Goal: Find specific page/section: Find specific page/section

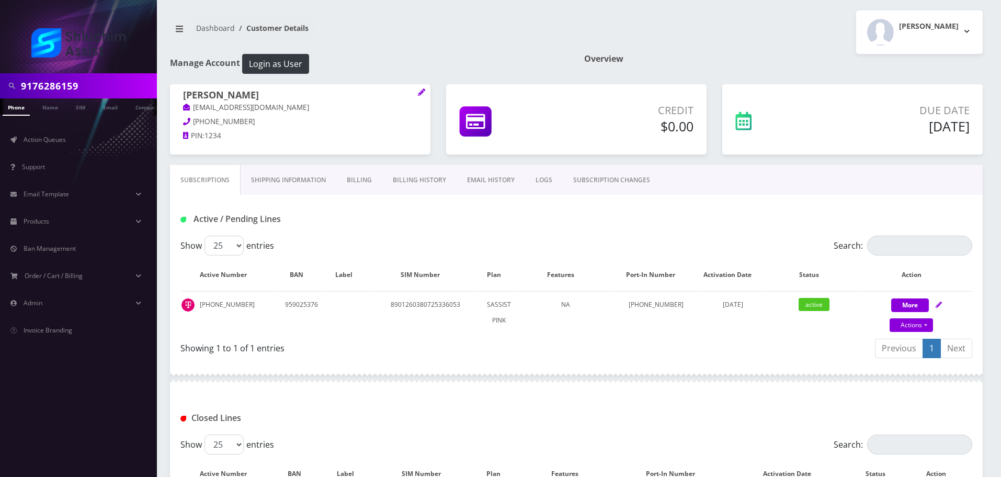
type input "9176286159"
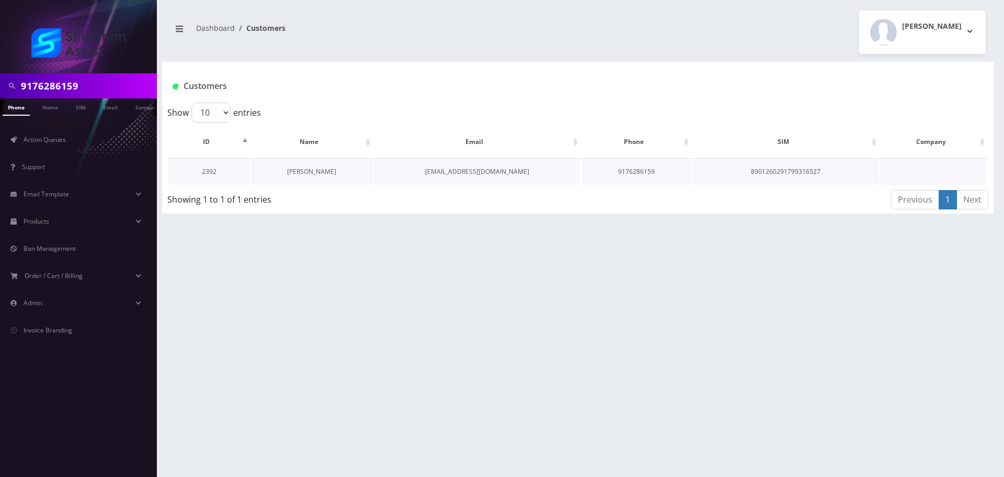
click at [318, 173] on link "[PERSON_NAME]" at bounding box center [311, 171] width 49 height 9
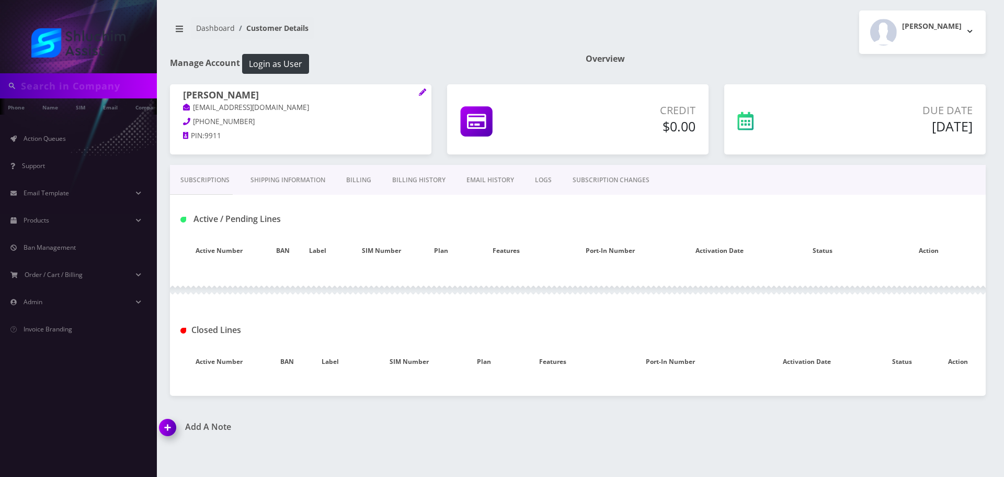
type input "9176286159"
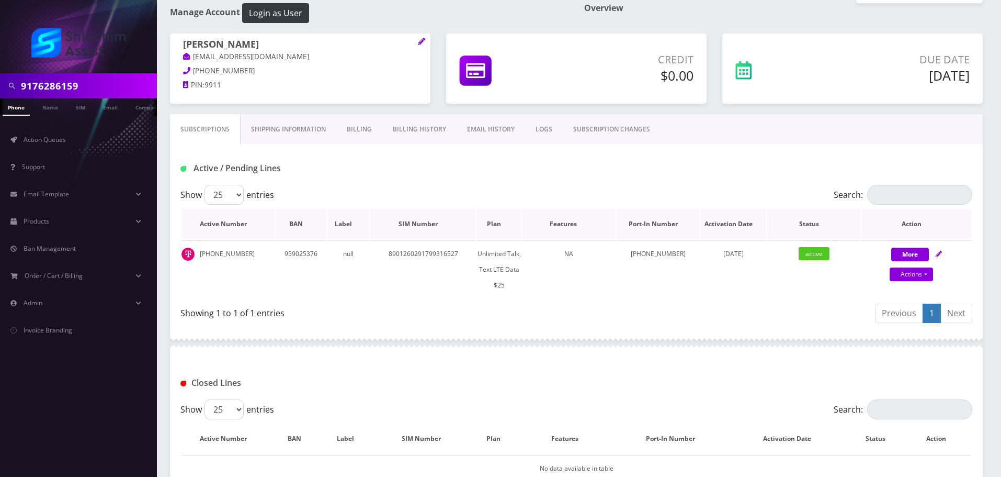
scroll to position [145, 0]
